Goal: Register for event/course

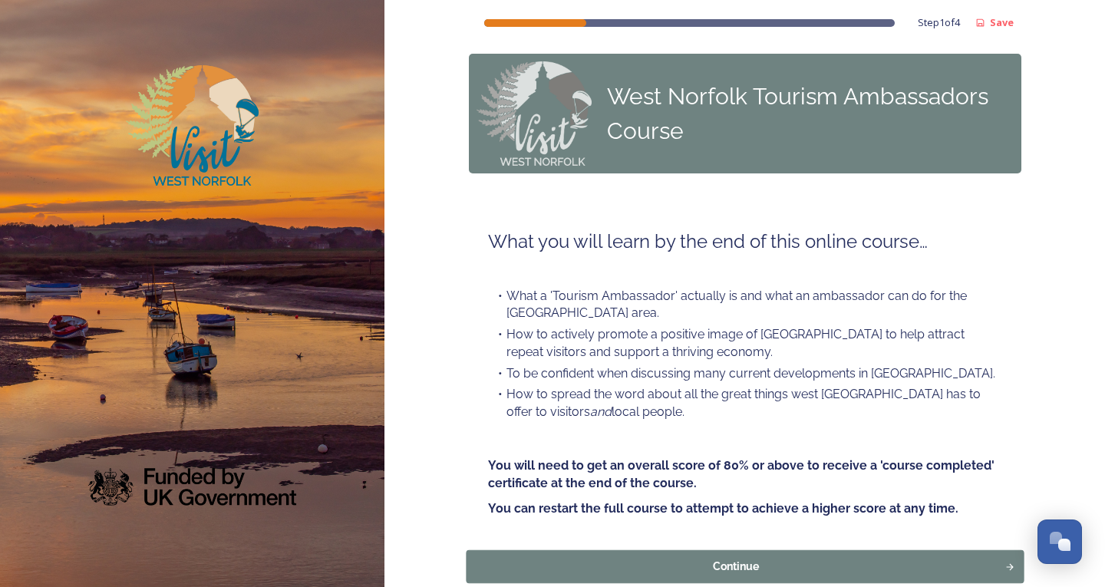
click at [719, 563] on div "Continue" at bounding box center [735, 567] width 523 height 16
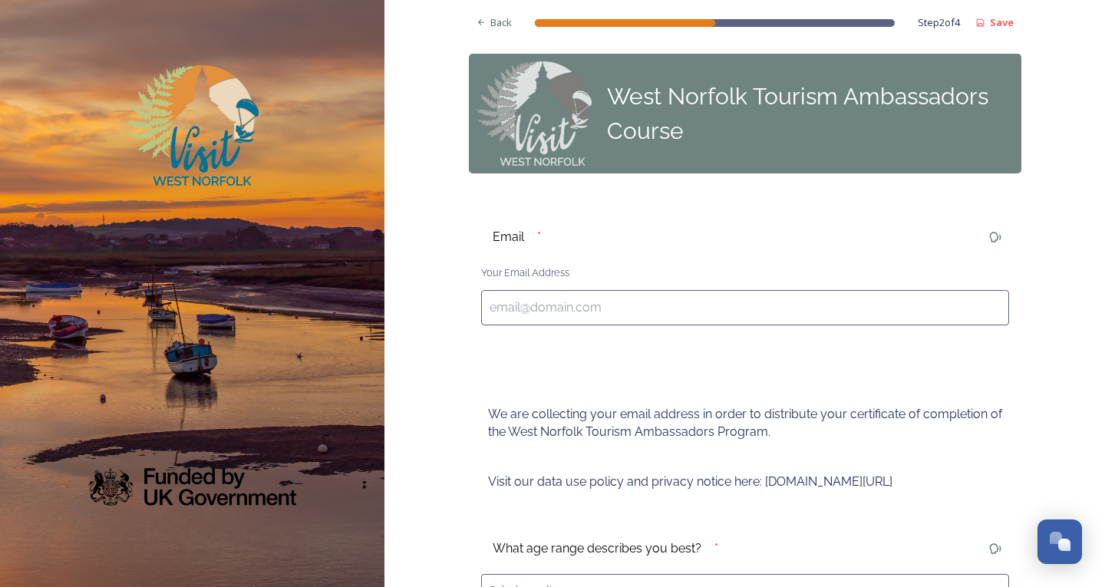
click at [581, 315] on input at bounding box center [745, 307] width 528 height 35
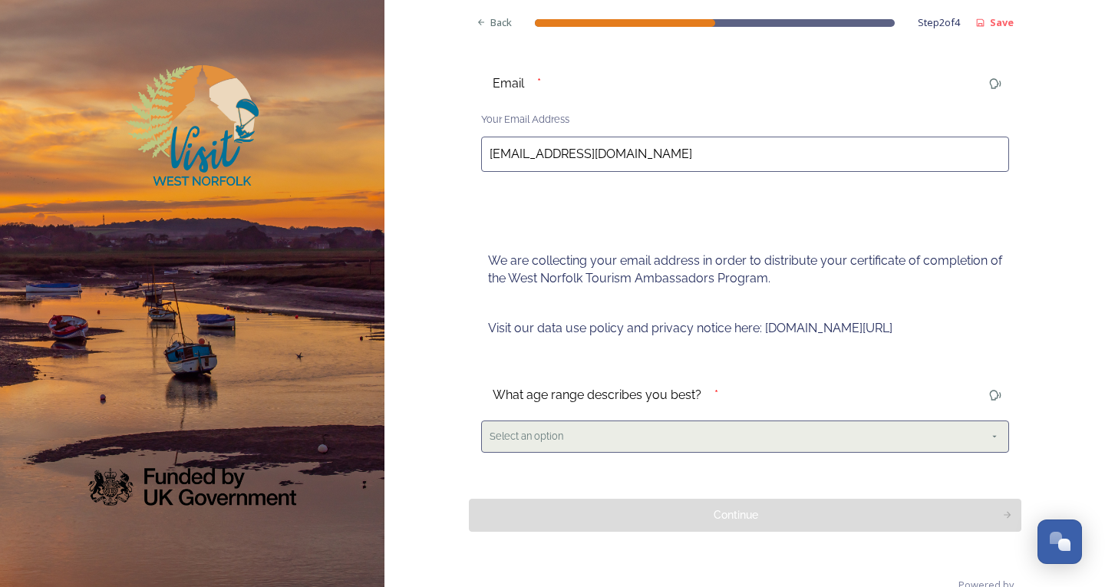
type input "[EMAIL_ADDRESS][DOMAIN_NAME]"
click at [719, 439] on div "Select an option" at bounding box center [745, 436] width 528 height 31
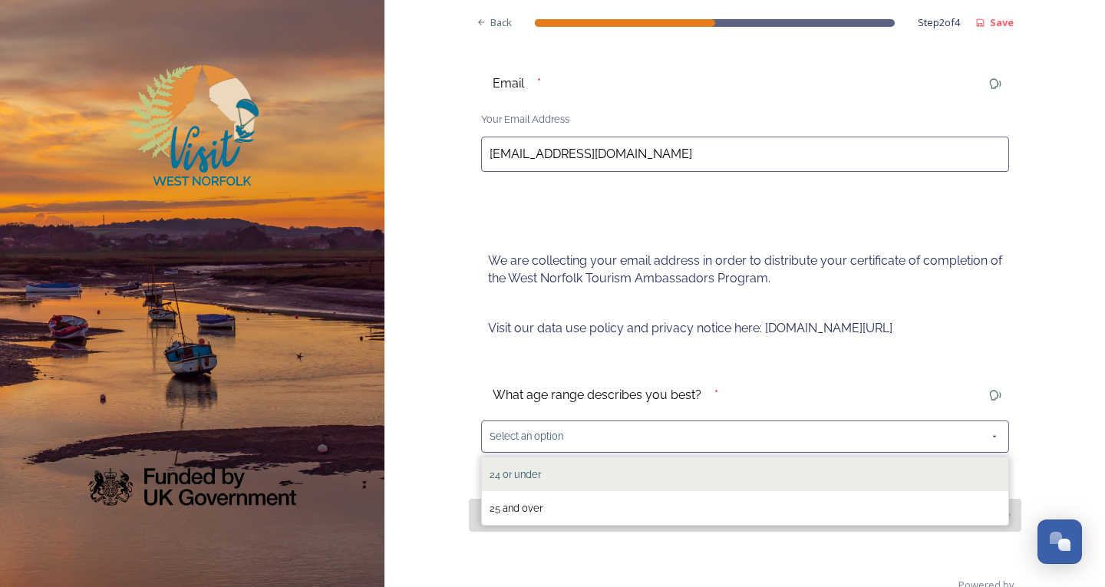
click at [718, 466] on div "24 or under" at bounding box center [745, 474] width 526 height 34
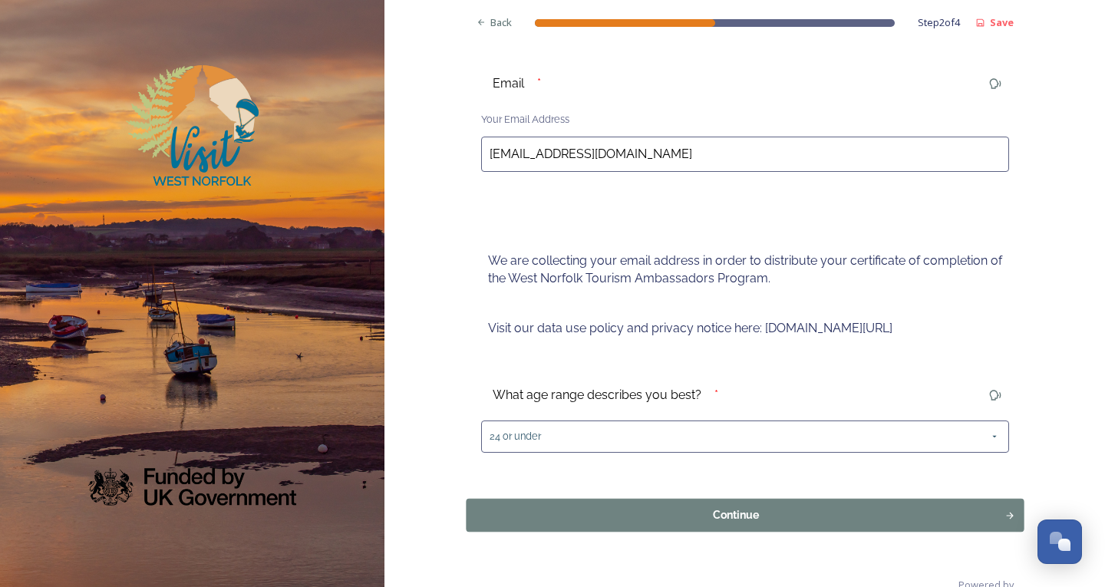
click at [724, 516] on div "Continue" at bounding box center [735, 514] width 523 height 16
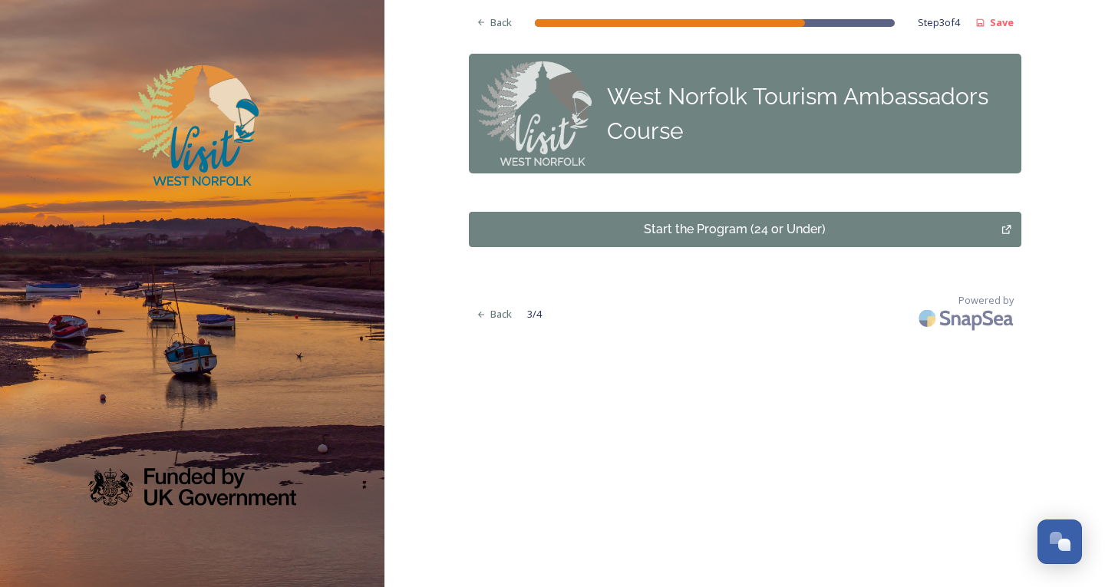
click at [700, 239] on button "Start the Program (24 or Under)" at bounding box center [745, 229] width 553 height 35
